Goal: Transaction & Acquisition: Download file/media

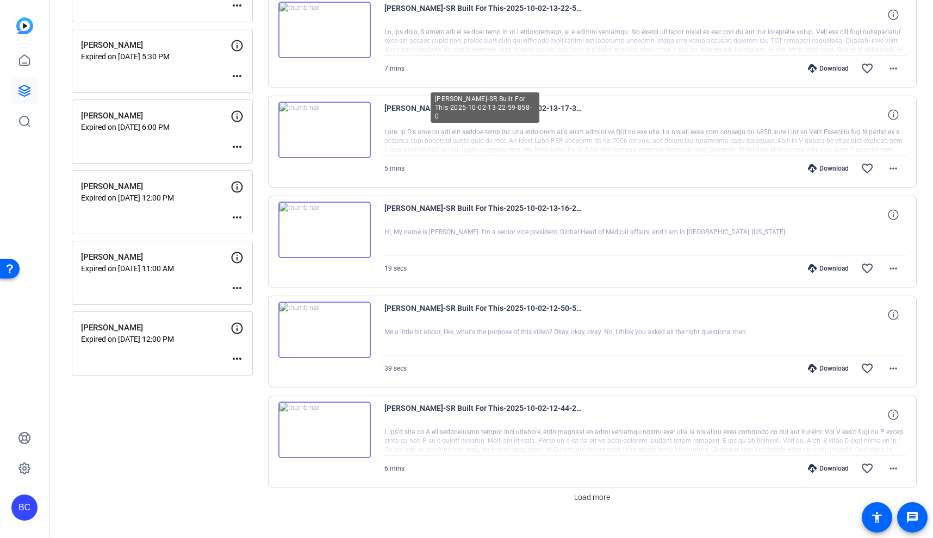
scroll to position [665, 0]
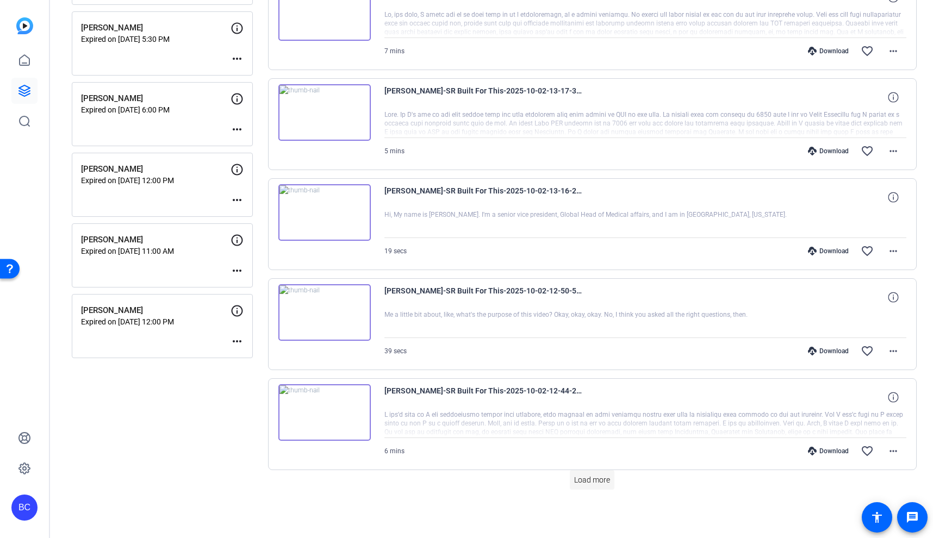
click at [592, 480] on span "Load more" at bounding box center [592, 480] width 36 height 11
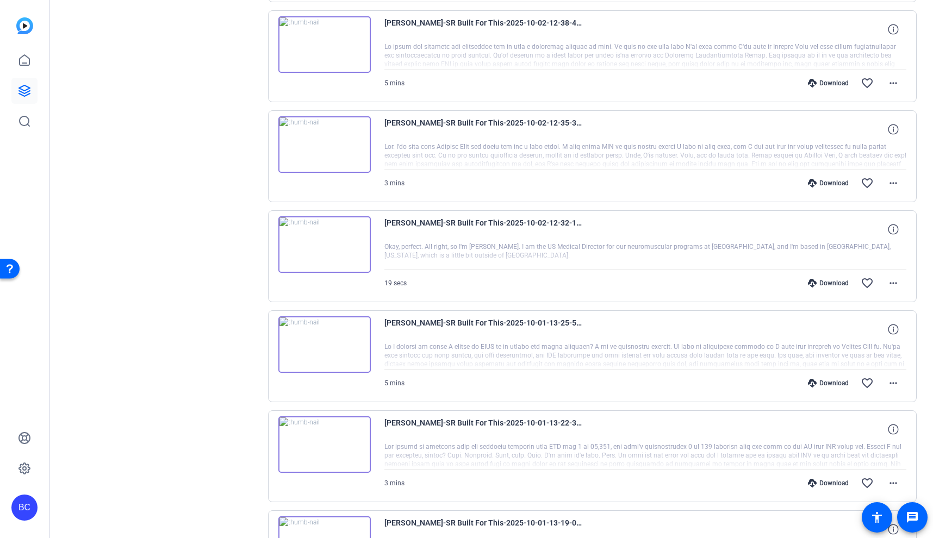
scroll to position [1128, 0]
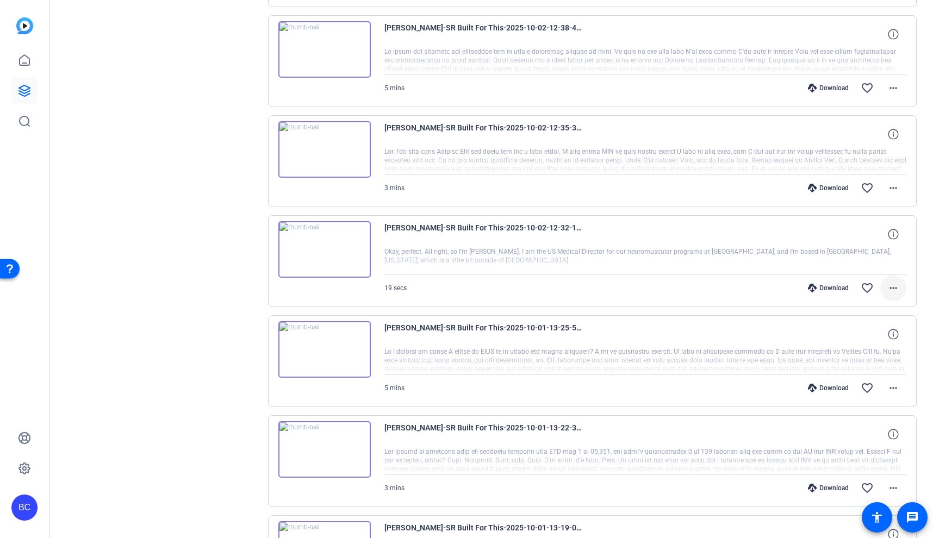
click at [897, 291] on mat-icon "more_horiz" at bounding box center [893, 288] width 13 height 13
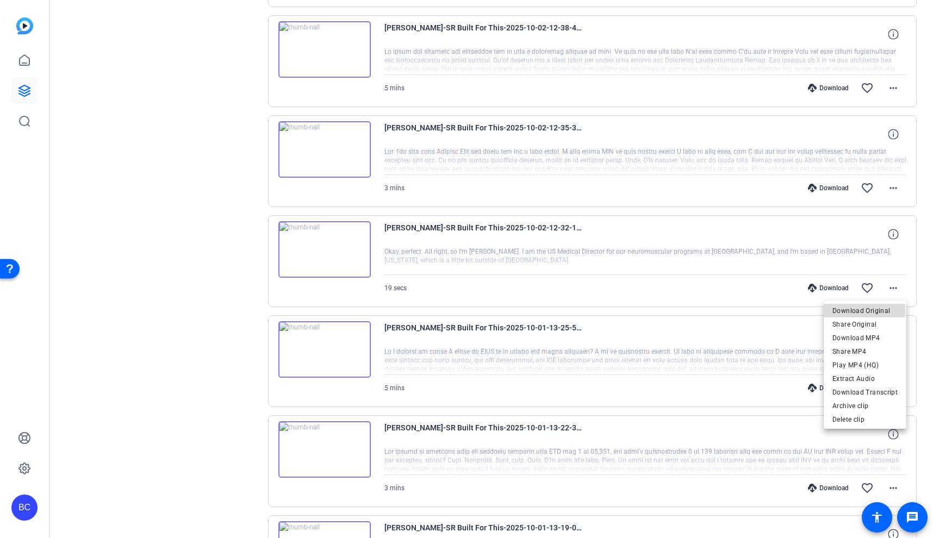
click at [856, 311] on span "Download Original" at bounding box center [865, 311] width 65 height 13
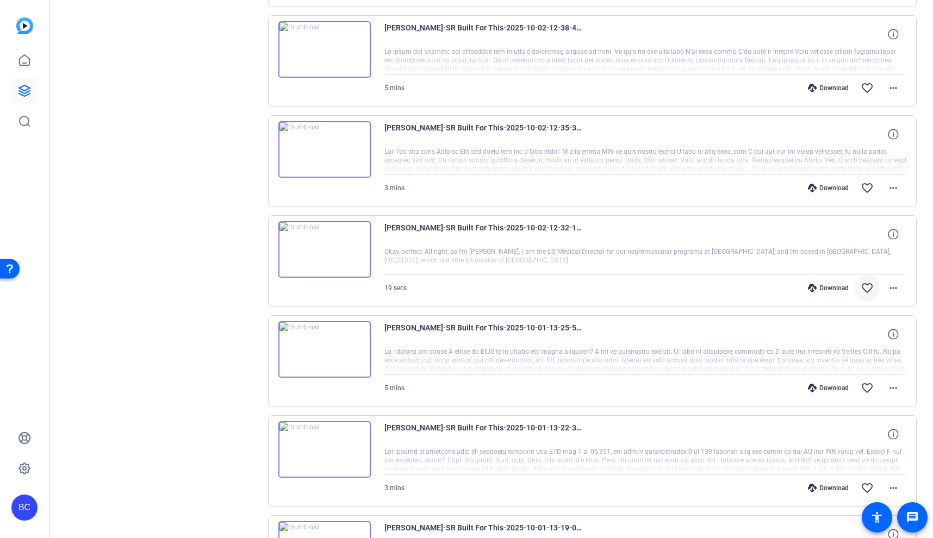
click at [866, 284] on mat-icon "favorite_border" at bounding box center [867, 288] width 13 height 13
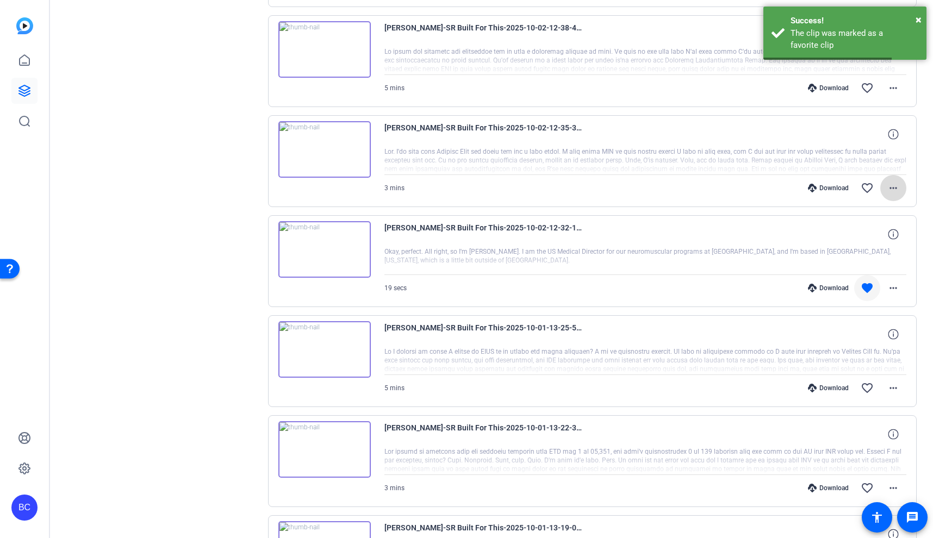
click at [892, 185] on mat-icon "more_horiz" at bounding box center [893, 188] width 13 height 13
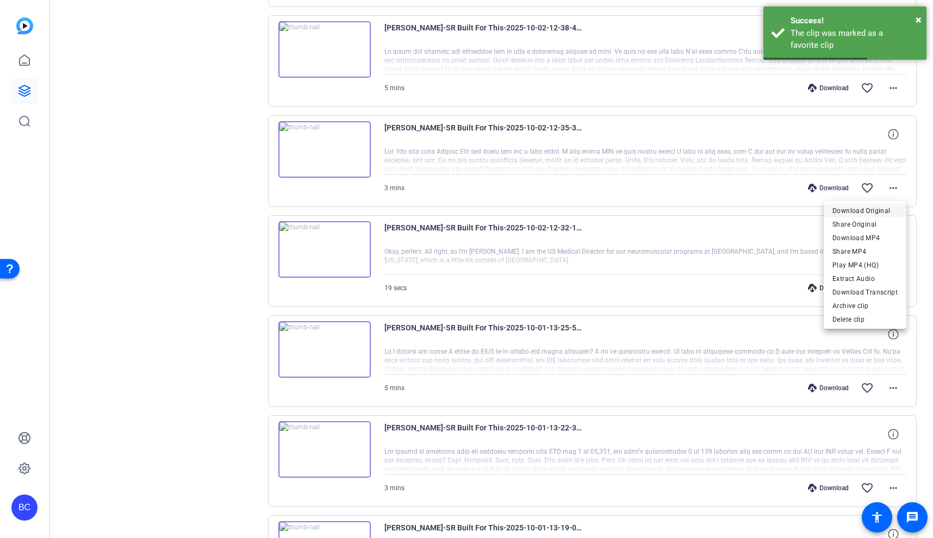
click at [874, 208] on span "Download Original" at bounding box center [865, 210] width 65 height 13
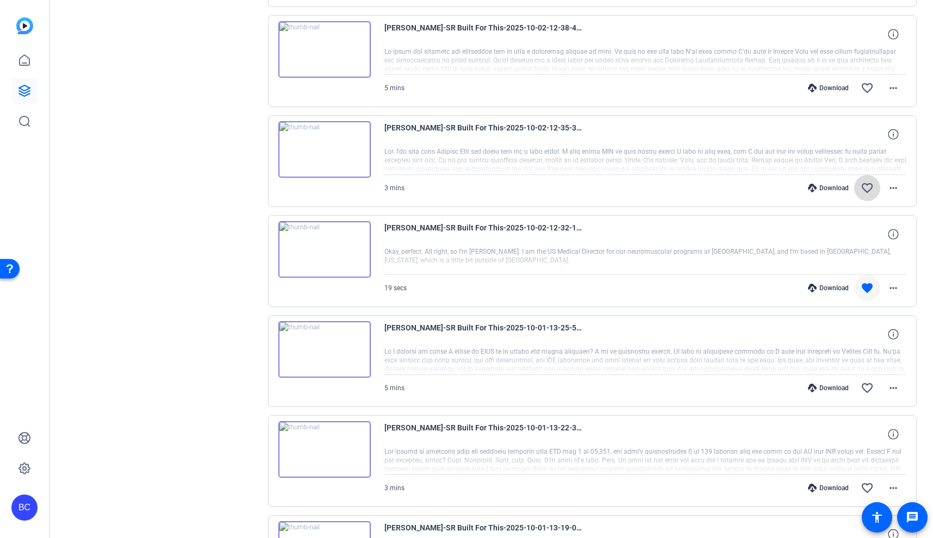
click at [870, 185] on mat-icon "favorite_border" at bounding box center [867, 188] width 13 height 13
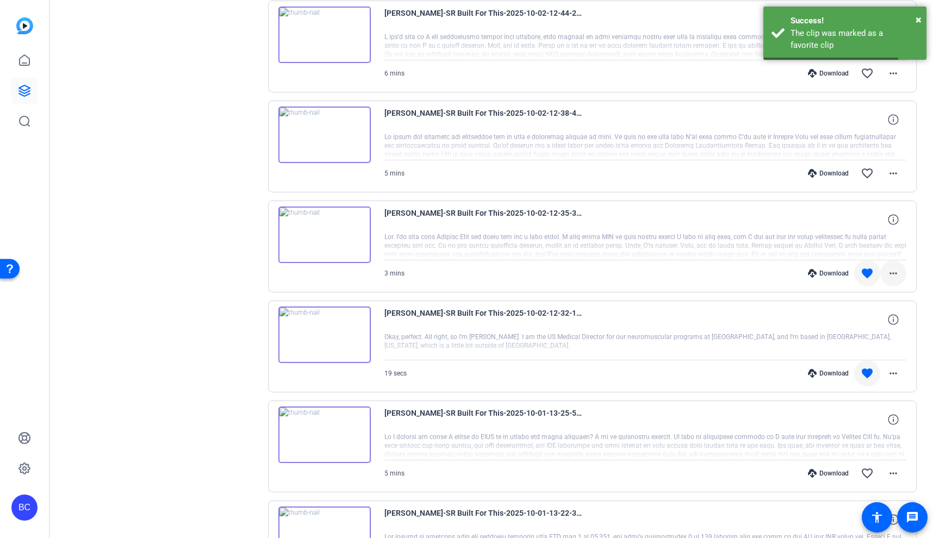
scroll to position [1015, 0]
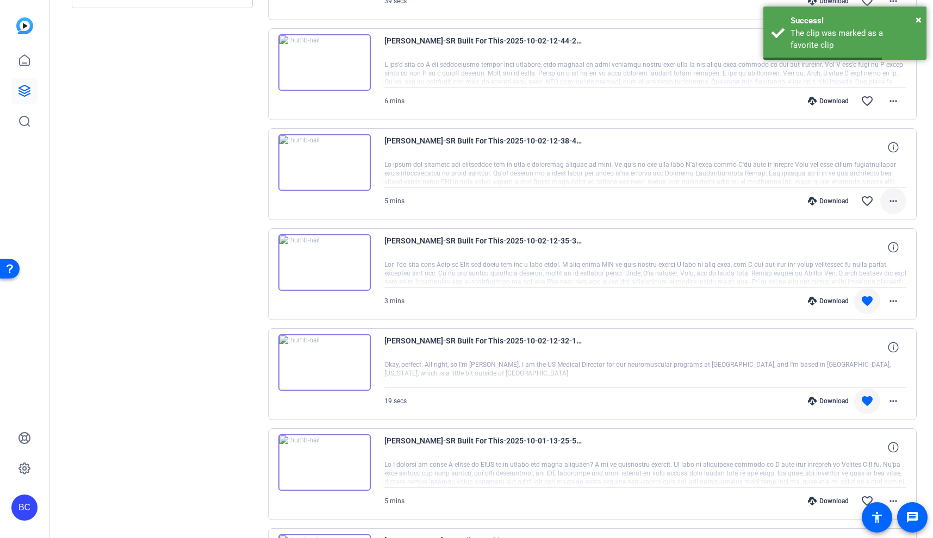
click at [891, 198] on mat-icon "more_horiz" at bounding box center [893, 201] width 13 height 13
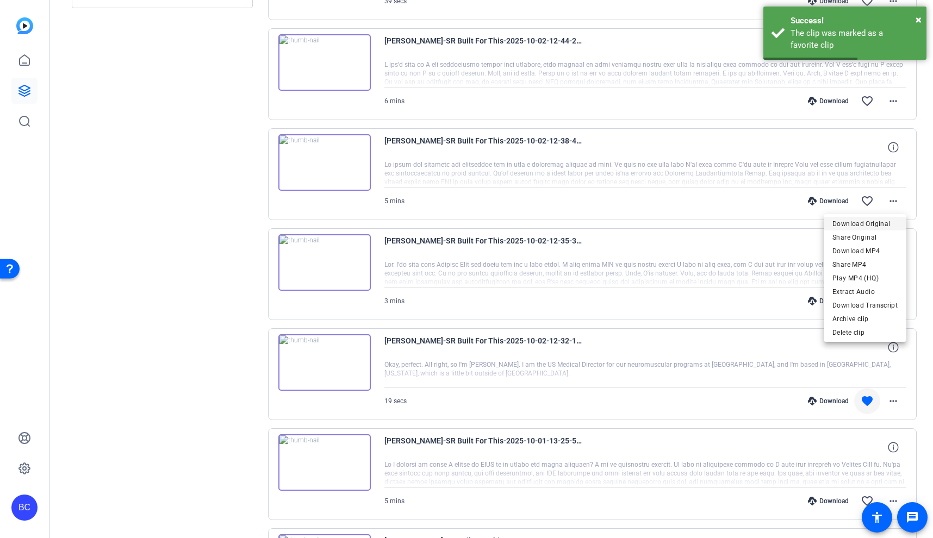
click at [883, 221] on span "Download Original" at bounding box center [865, 224] width 65 height 13
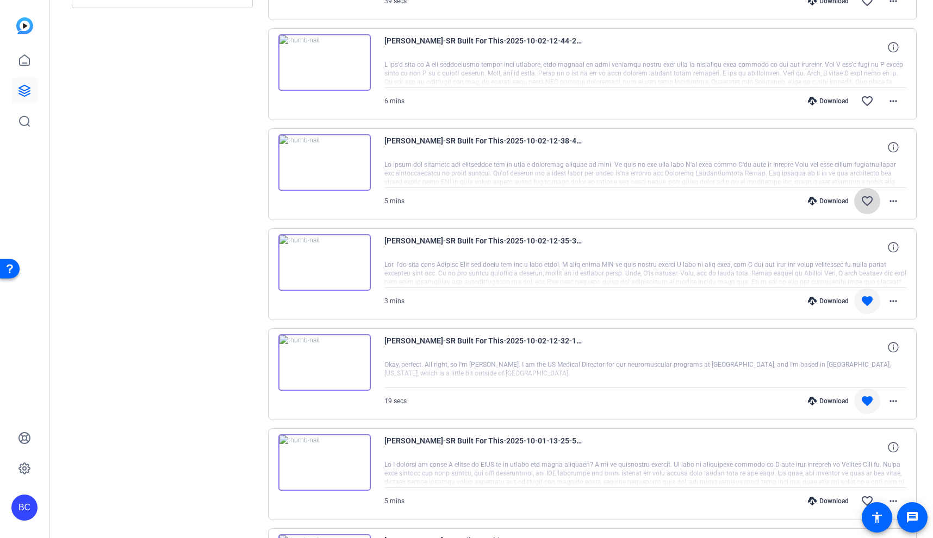
click at [867, 199] on mat-icon "favorite_border" at bounding box center [867, 201] width 13 height 13
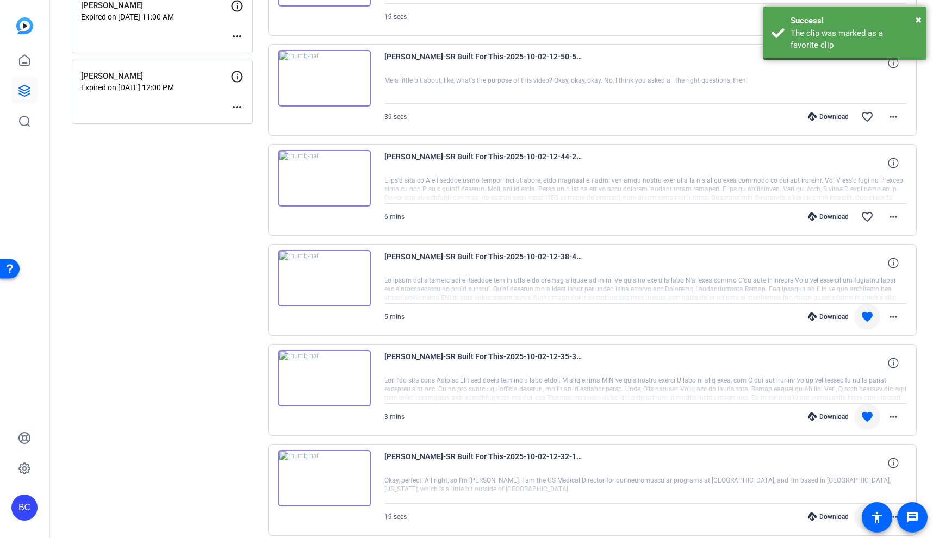
scroll to position [879, 0]
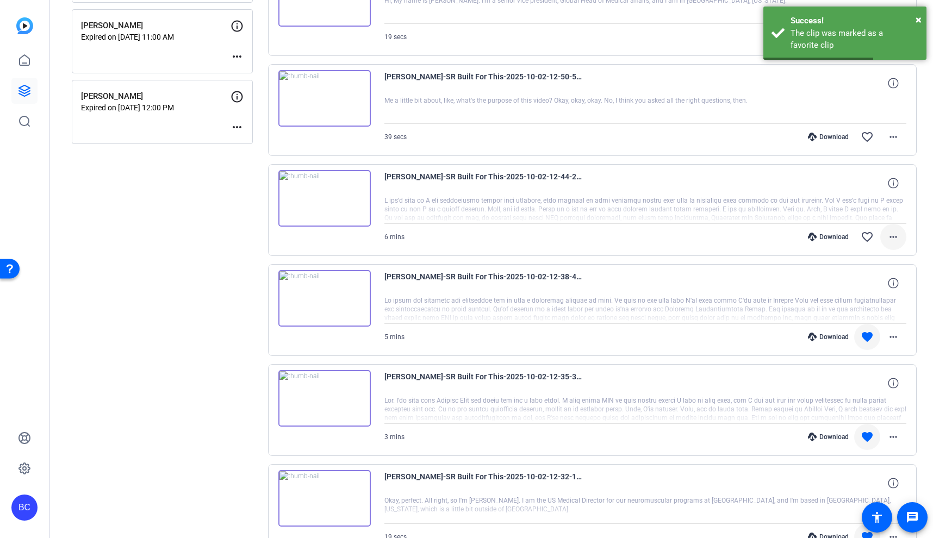
click at [896, 238] on mat-icon "more_horiz" at bounding box center [893, 237] width 13 height 13
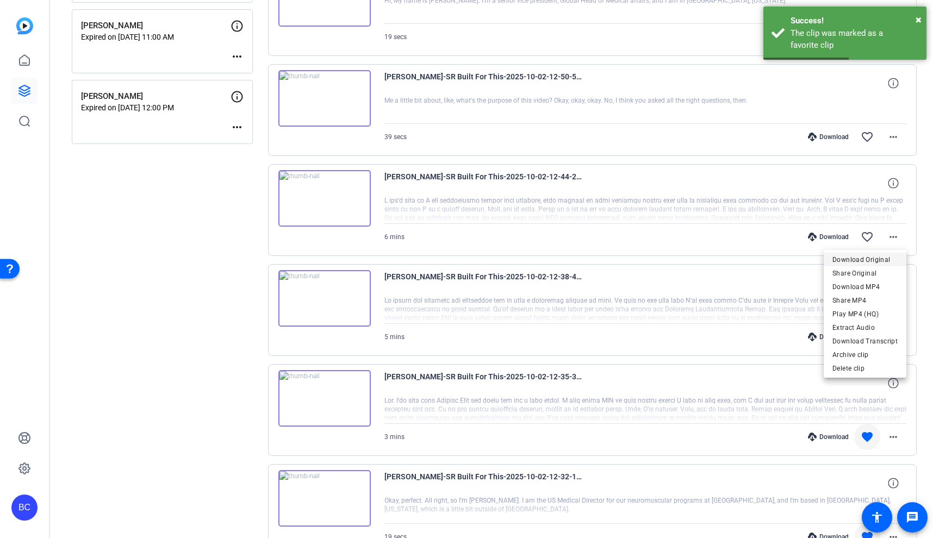
click at [873, 263] on span "Download Original" at bounding box center [865, 259] width 65 height 13
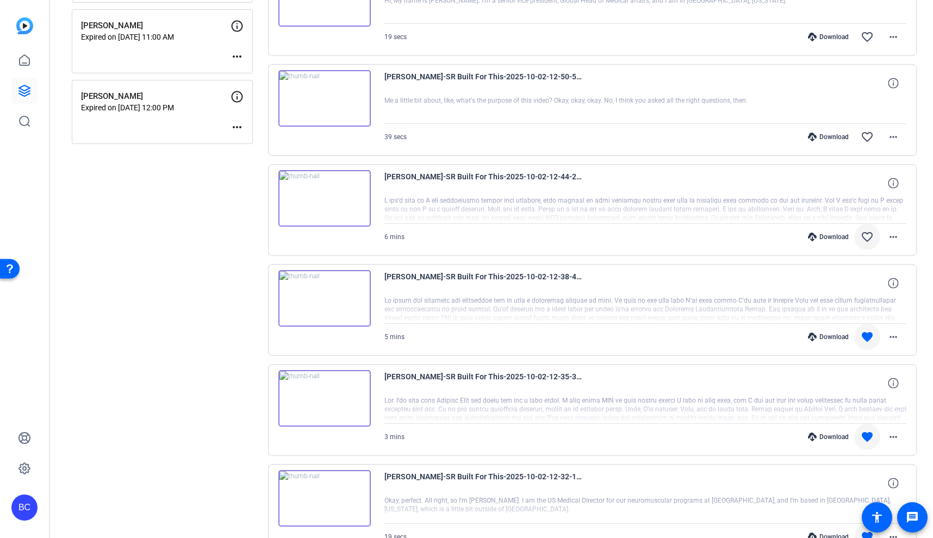
click at [865, 235] on mat-icon "favorite_border" at bounding box center [867, 237] width 13 height 13
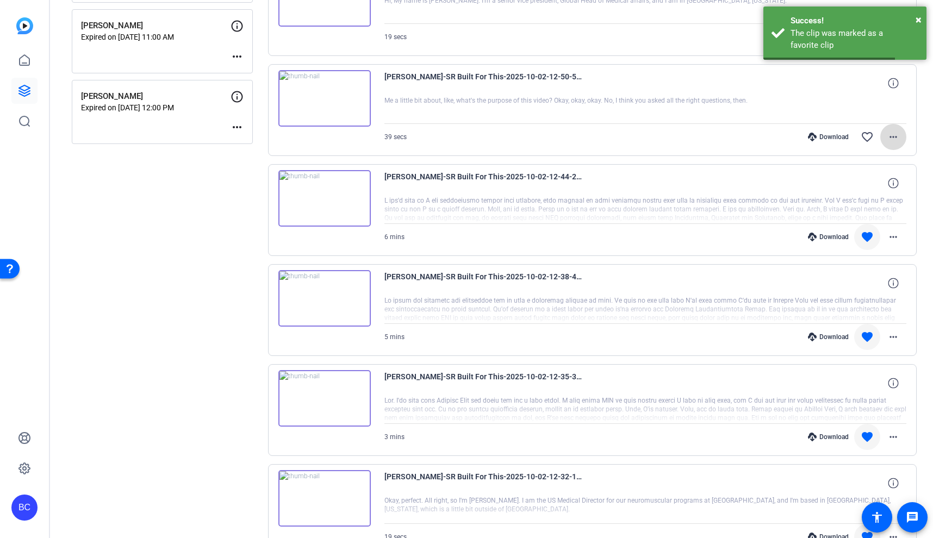
click at [895, 135] on mat-icon "more_horiz" at bounding box center [893, 137] width 13 height 13
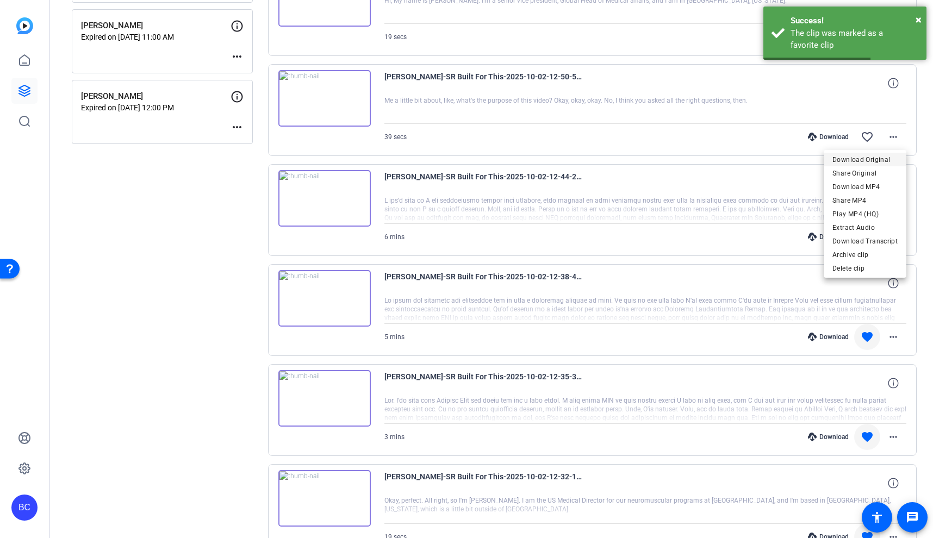
click at [868, 160] on span "Download Original" at bounding box center [865, 159] width 65 height 13
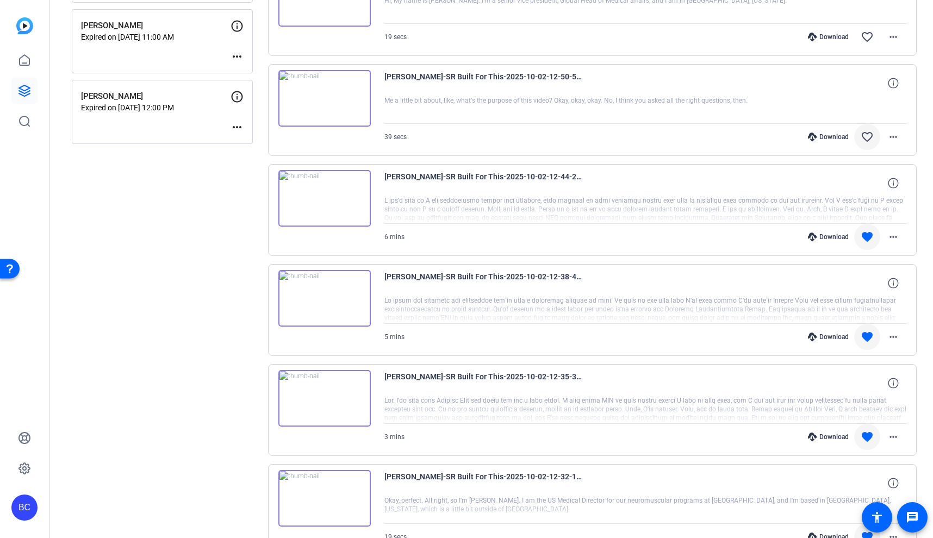
click at [865, 134] on mat-icon "favorite_border" at bounding box center [867, 137] width 13 height 13
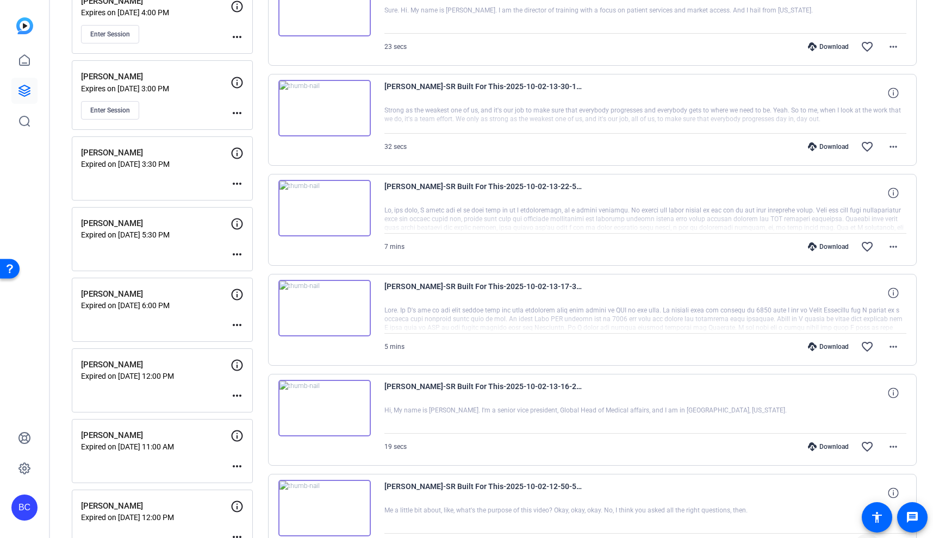
scroll to position [465, 0]
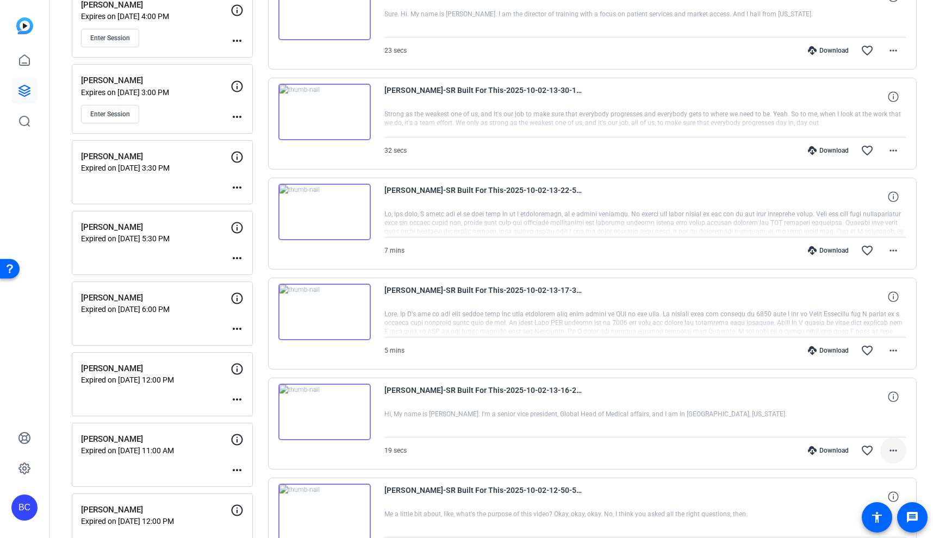
click at [895, 450] on mat-icon "more_horiz" at bounding box center [893, 450] width 13 height 13
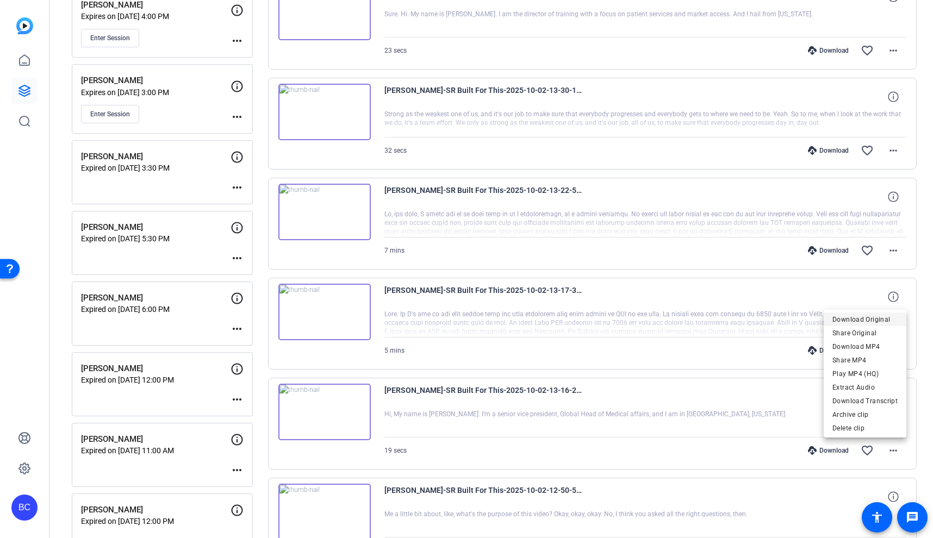
click at [877, 320] on span "Download Original" at bounding box center [865, 319] width 65 height 13
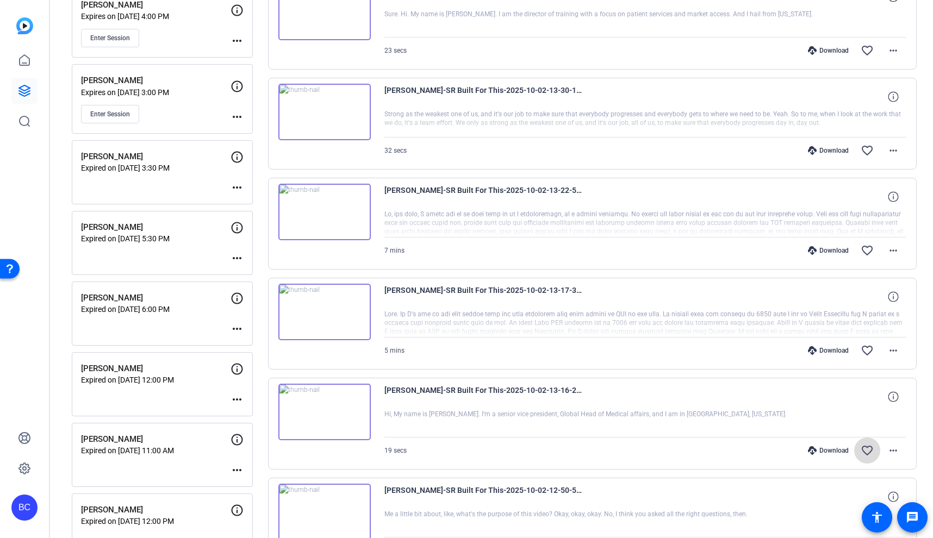
click at [866, 452] on mat-icon "favorite_border" at bounding box center [867, 450] width 13 height 13
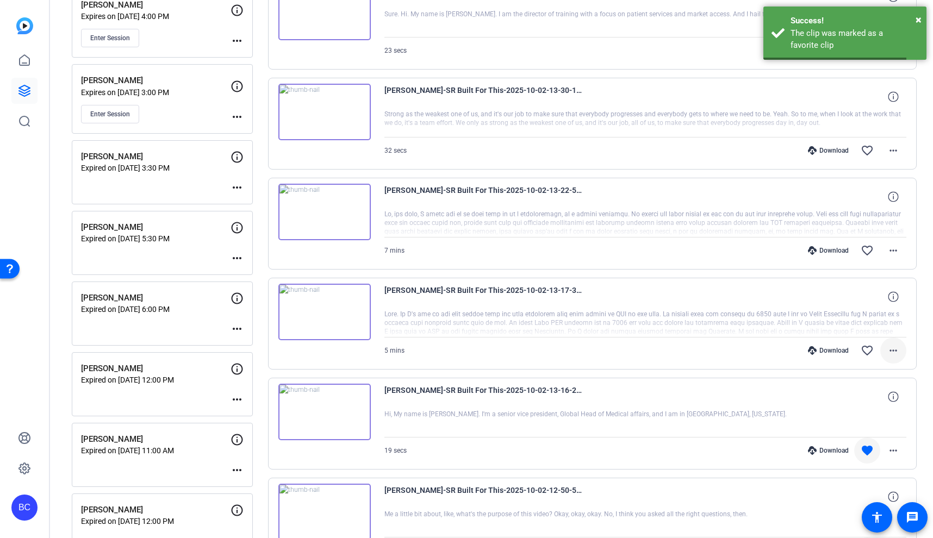
click at [894, 350] on mat-icon "more_horiz" at bounding box center [893, 350] width 13 height 13
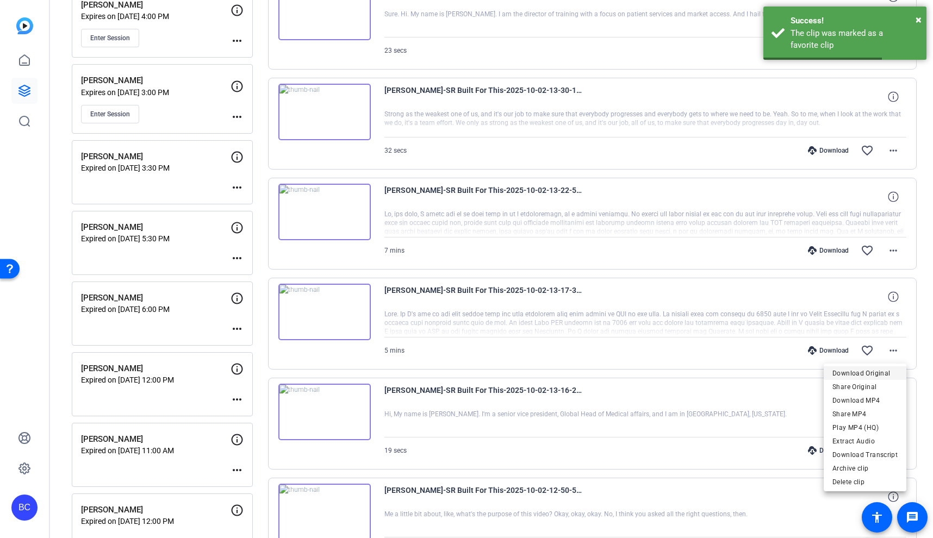
click at [879, 373] on span "Download Original" at bounding box center [865, 373] width 65 height 13
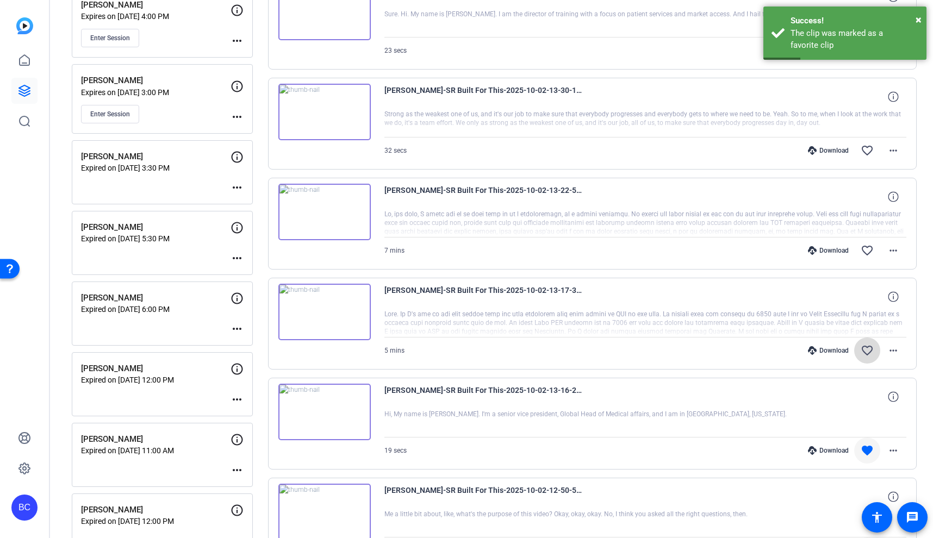
click at [866, 351] on mat-icon "favorite_border" at bounding box center [867, 350] width 13 height 13
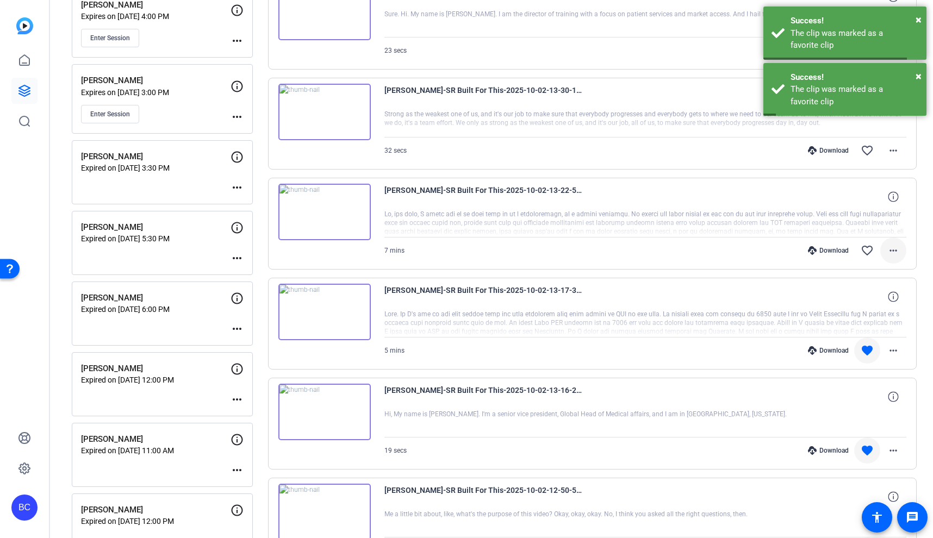
click at [899, 249] on mat-icon "more_horiz" at bounding box center [893, 250] width 13 height 13
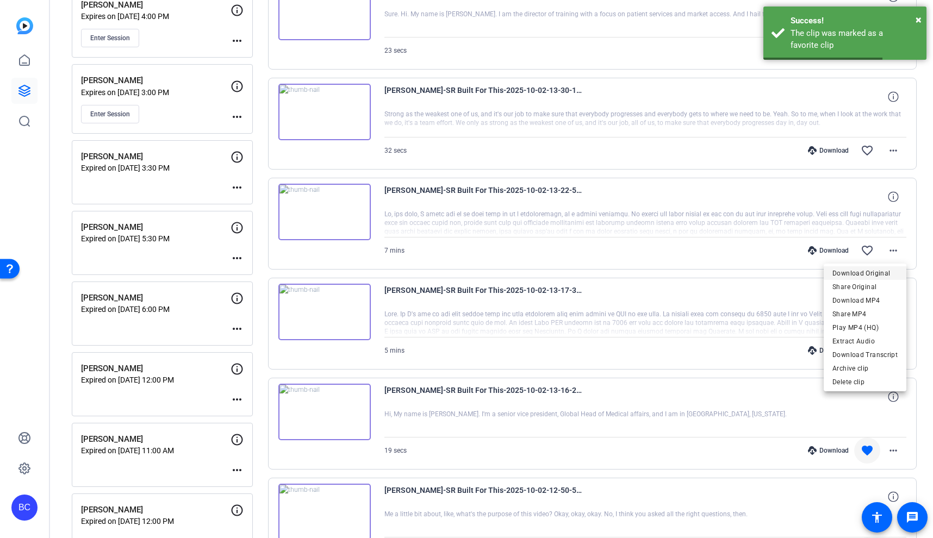
click at [885, 272] on span "Download Original" at bounding box center [865, 273] width 65 height 13
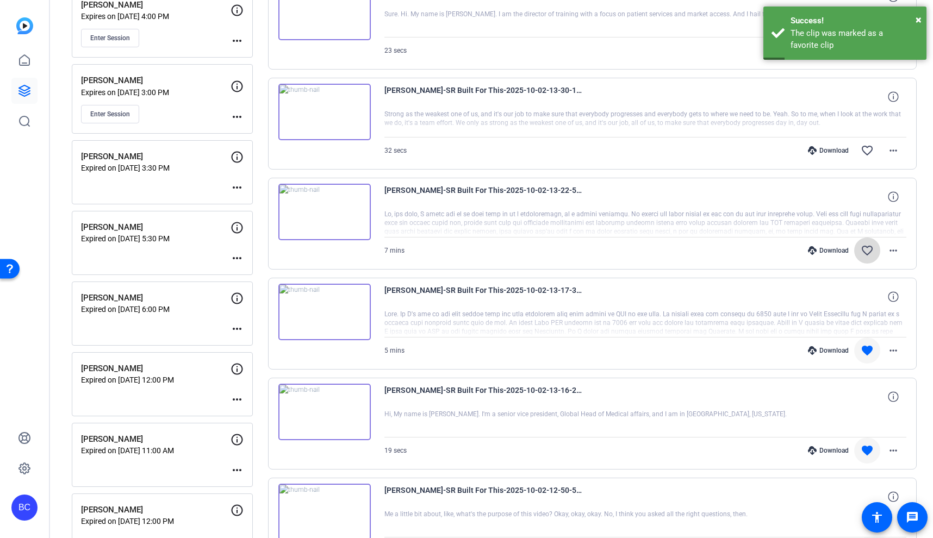
click at [869, 252] on mat-icon "favorite_border" at bounding box center [867, 250] width 13 height 13
click at [894, 147] on mat-icon "more_horiz" at bounding box center [893, 150] width 13 height 13
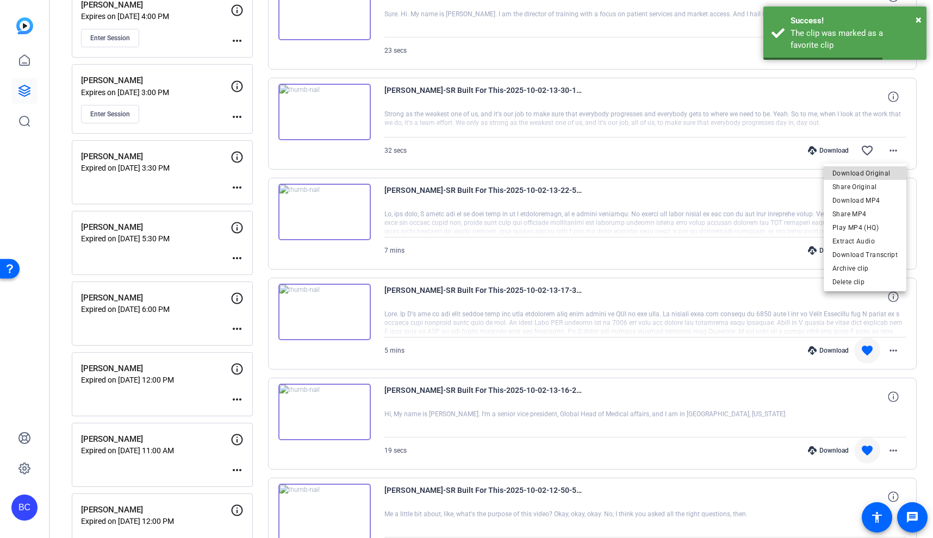
click at [880, 172] on span "Download Original" at bounding box center [865, 173] width 65 height 13
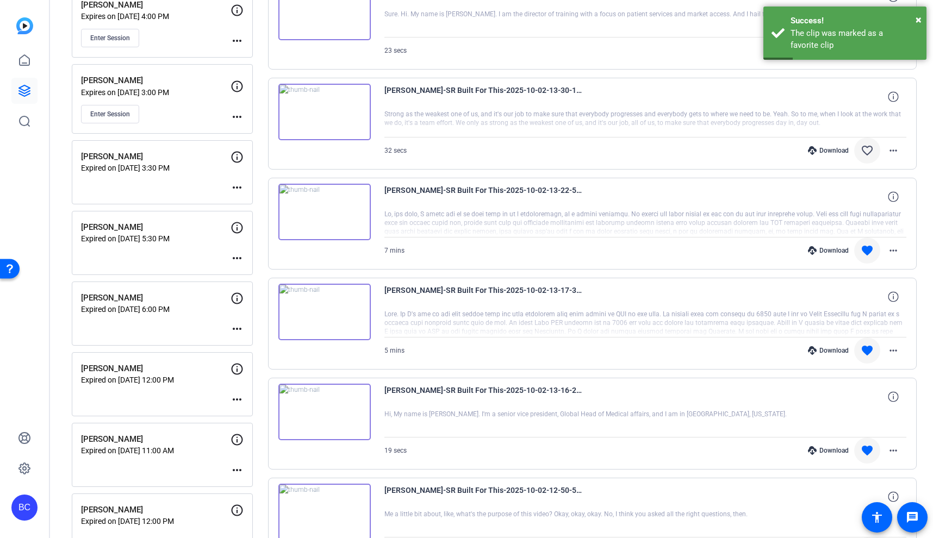
click at [867, 158] on span at bounding box center [867, 151] width 26 height 26
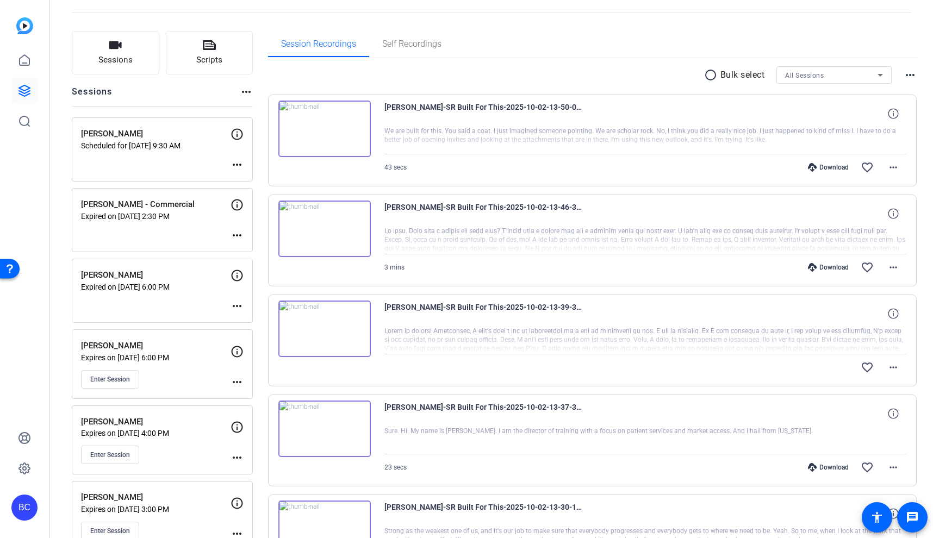
scroll to position [51, 0]
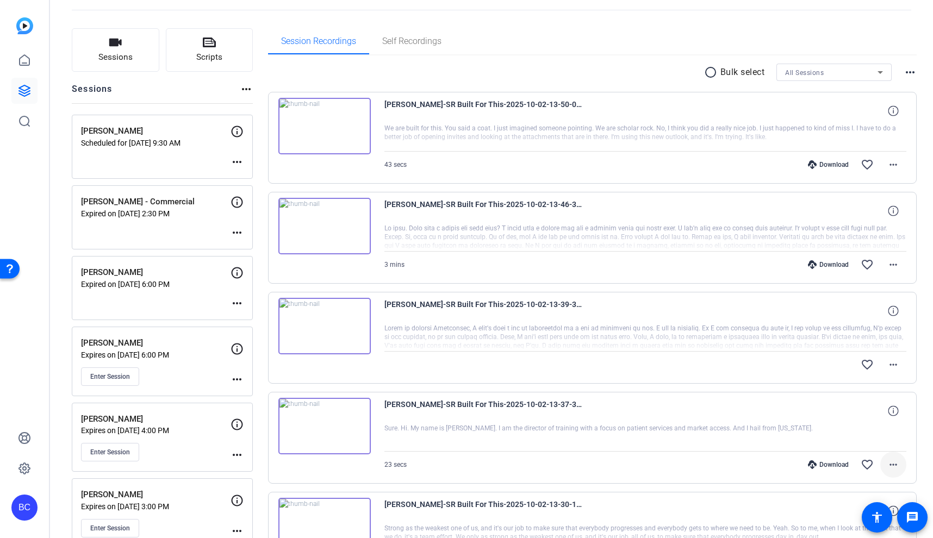
click at [892, 464] on mat-icon "more_horiz" at bounding box center [893, 464] width 13 height 13
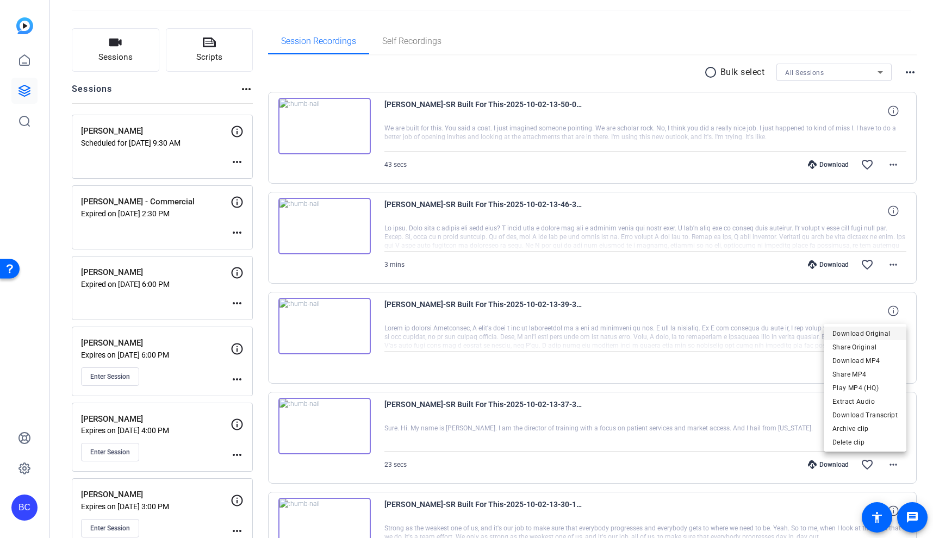
click at [868, 331] on span "Download Original" at bounding box center [865, 333] width 65 height 13
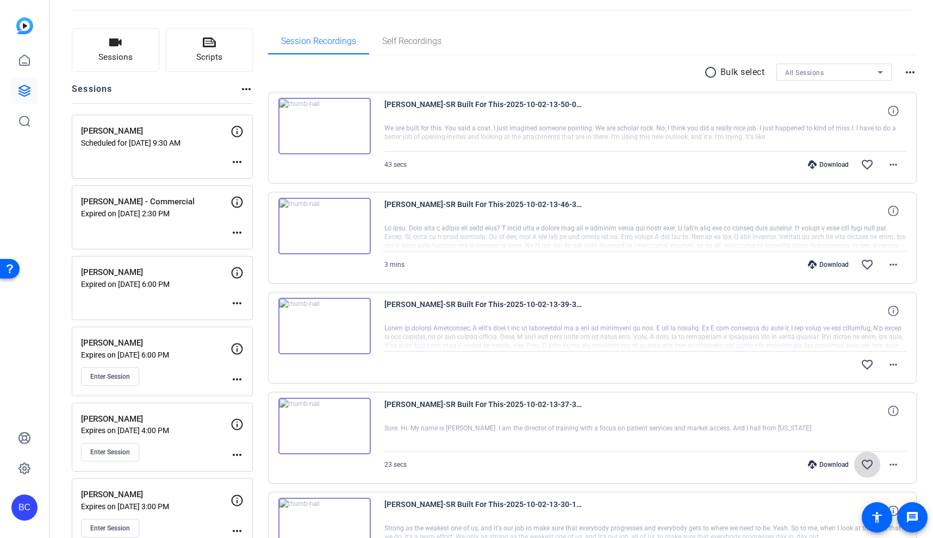
click at [870, 467] on mat-icon "favorite_border" at bounding box center [867, 464] width 13 height 13
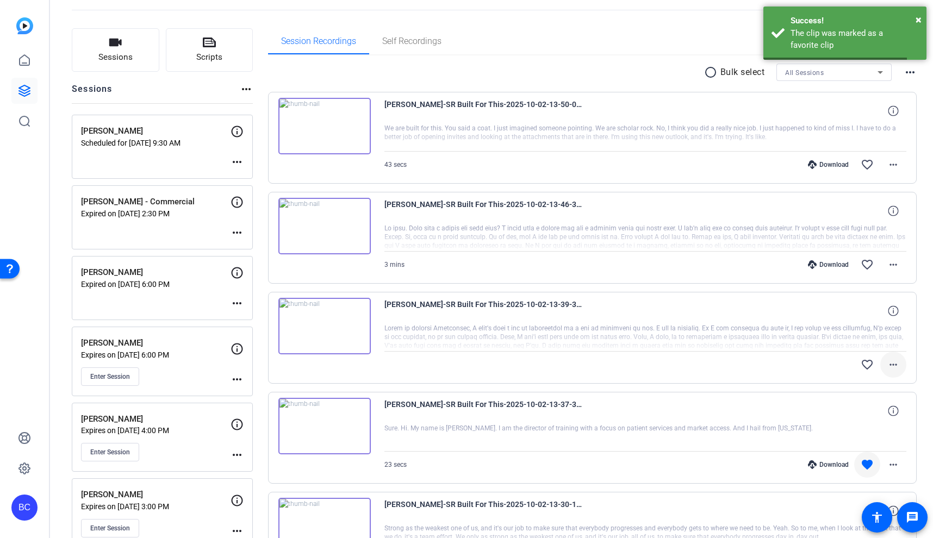
click at [893, 364] on mat-icon "more_horiz" at bounding box center [893, 364] width 13 height 13
click at [882, 387] on span "Download Original" at bounding box center [865, 387] width 65 height 13
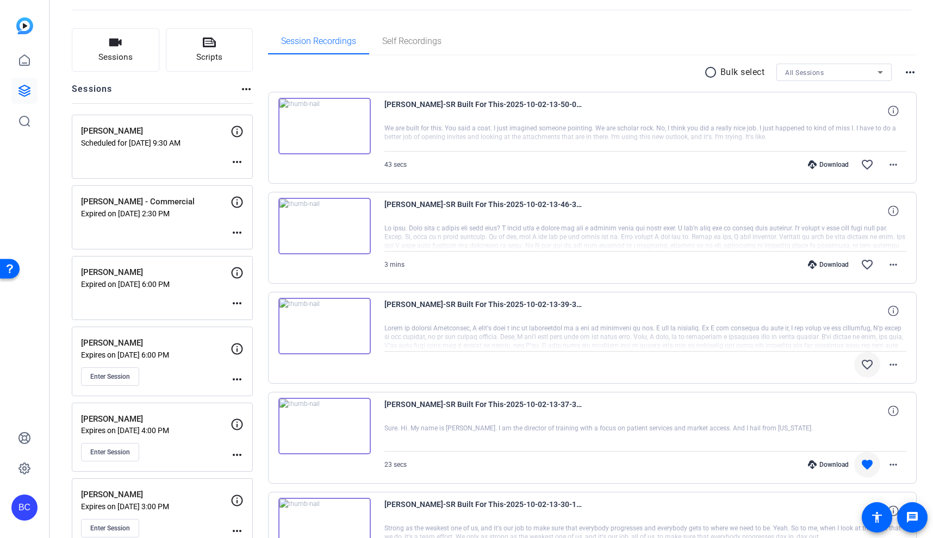
click at [864, 368] on mat-icon "favorite_border" at bounding box center [867, 364] width 13 height 13
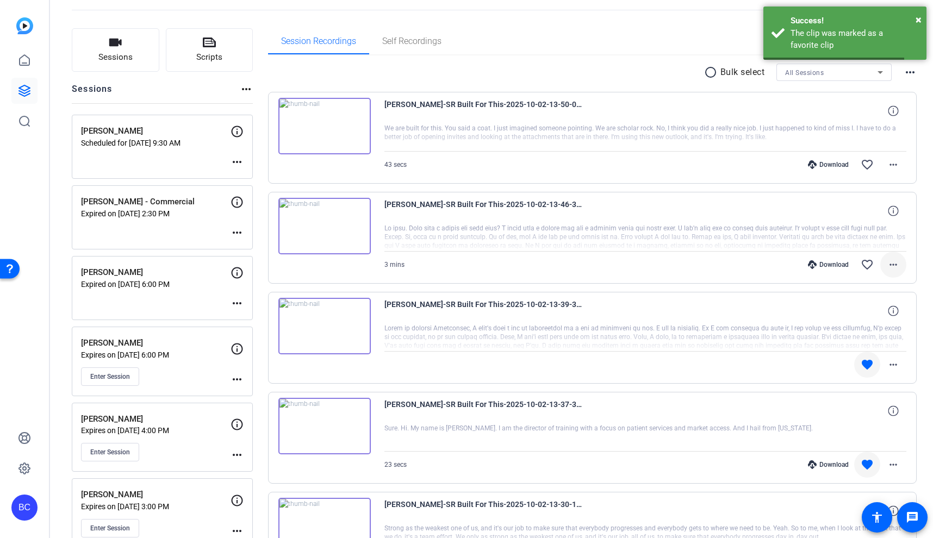
click at [892, 264] on mat-icon "more_horiz" at bounding box center [893, 264] width 13 height 13
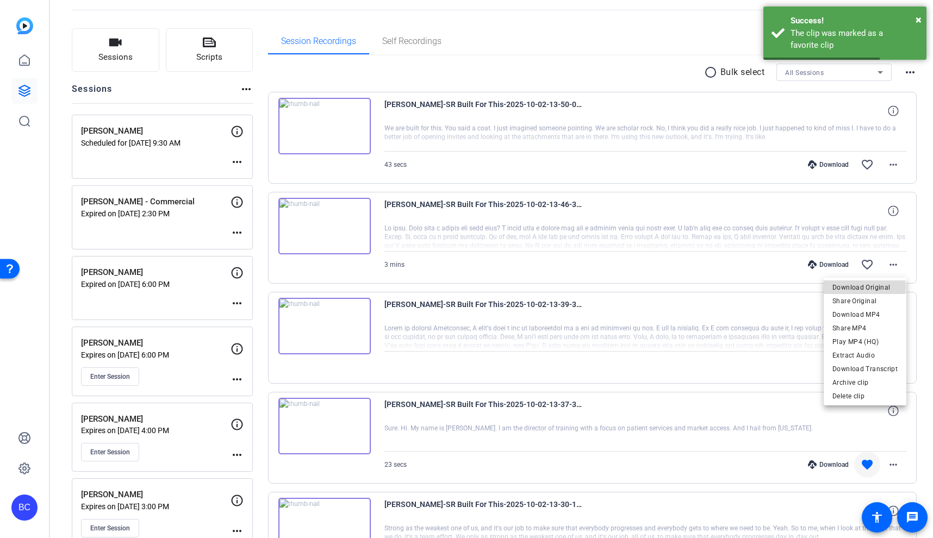
click at [866, 288] on span "Download Original" at bounding box center [865, 287] width 65 height 13
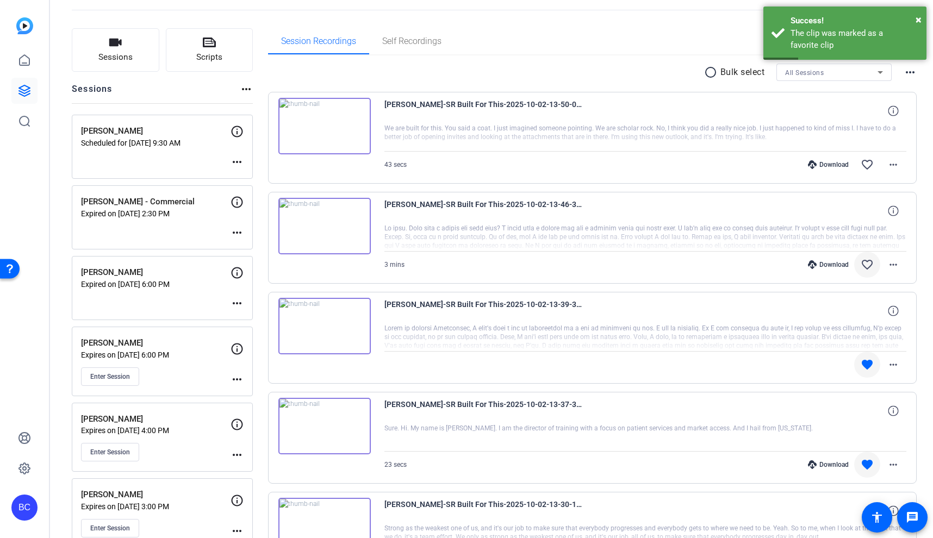
click at [868, 265] on mat-icon "favorite_border" at bounding box center [867, 264] width 13 height 13
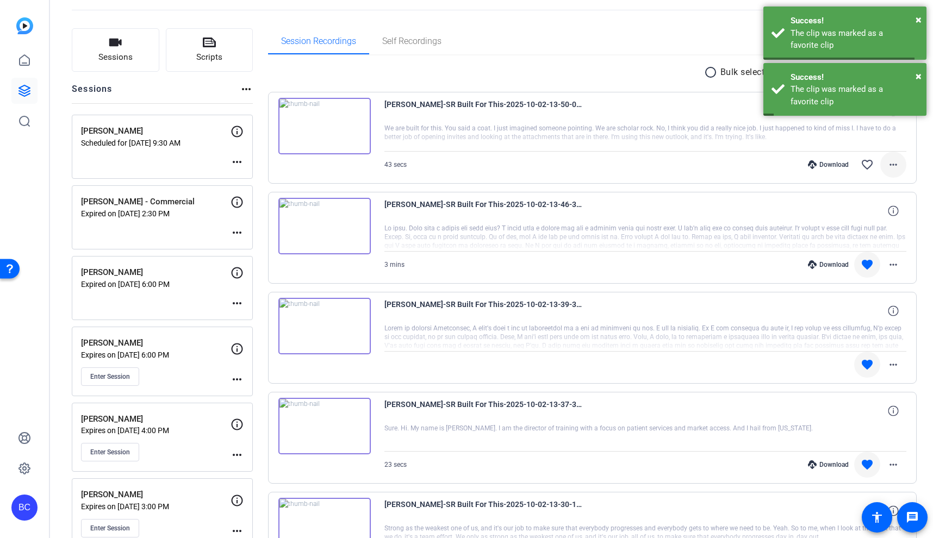
click at [896, 164] on mat-icon "more_horiz" at bounding box center [893, 164] width 13 height 13
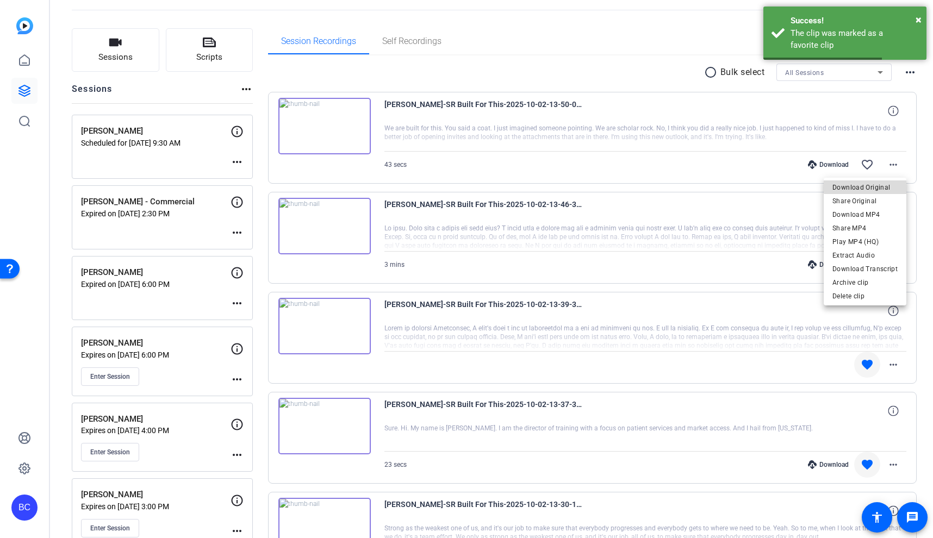
click at [885, 184] on span "Download Original" at bounding box center [865, 187] width 65 height 13
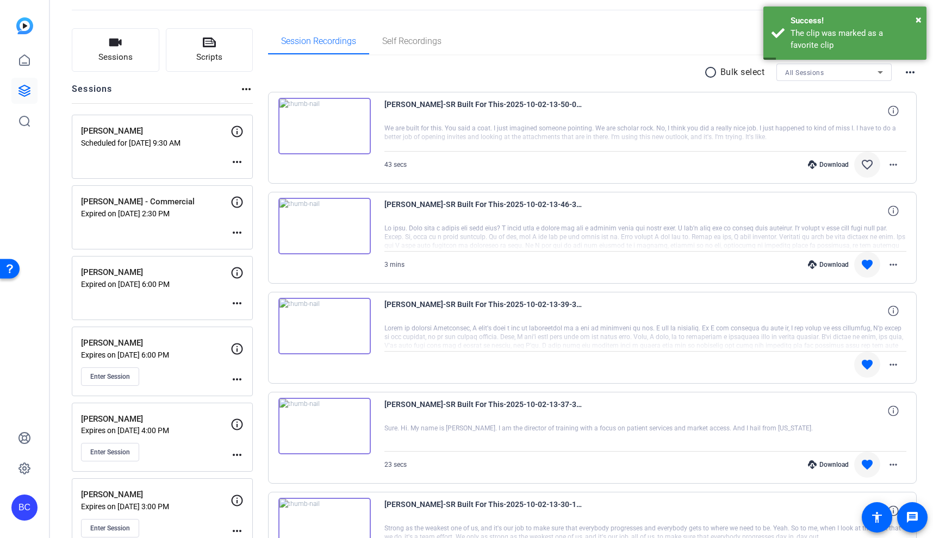
click at [872, 166] on mat-icon "favorite_border" at bounding box center [867, 164] width 13 height 13
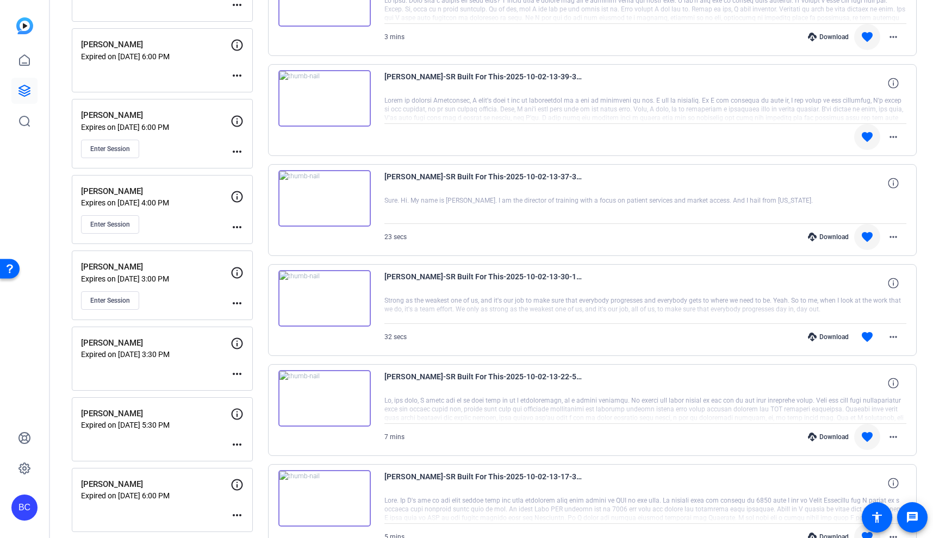
scroll to position [0, 0]
